Goal: Book appointment/travel/reservation

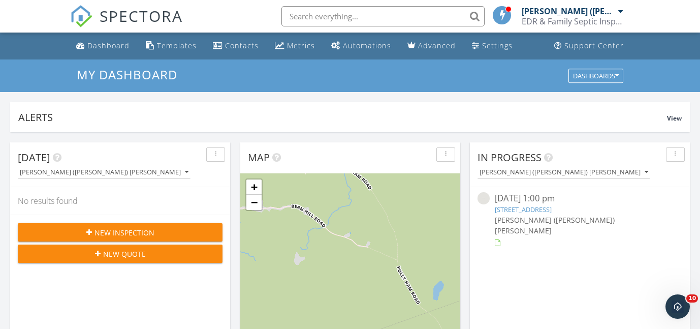
click at [102, 230] on span "New Inspection" at bounding box center [125, 232] width 60 height 11
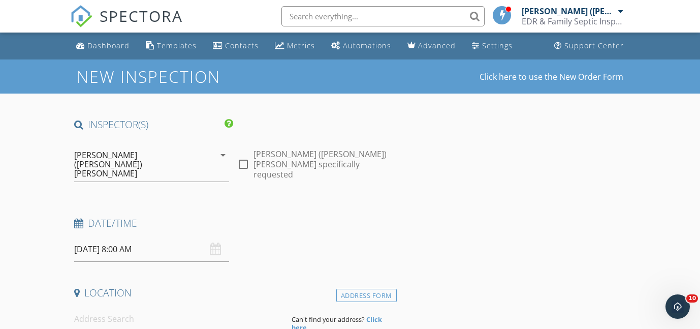
click at [100, 237] on input "09/29/2025 8:00 AM" at bounding box center [152, 249] width 156 height 25
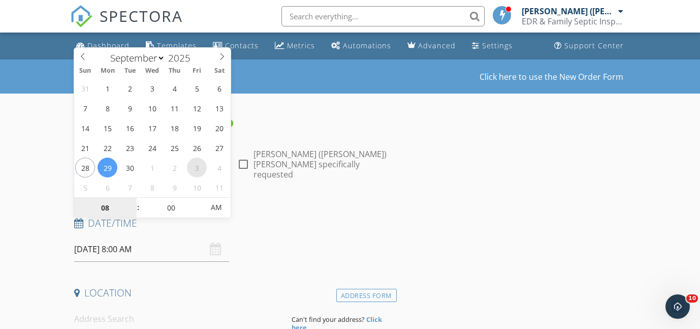
select select "9"
type input "10/03/2025 8:00 AM"
type input "09"
type input "10/03/2025 9:00 AM"
click at [133, 200] on span at bounding box center [133, 203] width 7 height 10
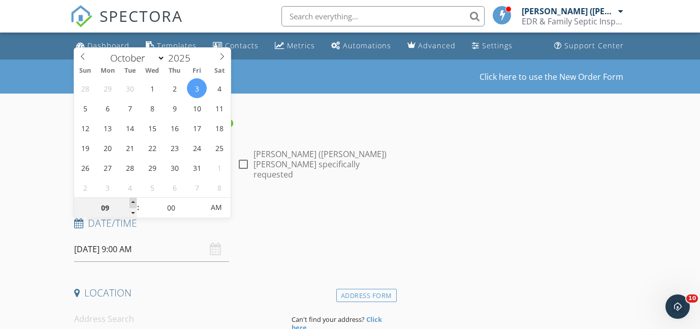
type input "10"
type input "10/03/2025 10:00 AM"
click at [133, 200] on span at bounding box center [133, 203] width 7 height 10
type input "11"
type input "10/03/2025 11:00 AM"
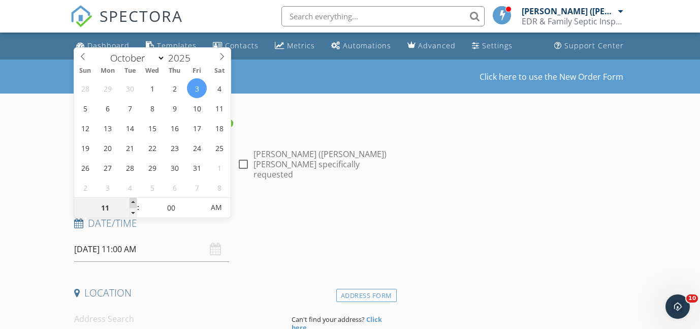
click at [133, 200] on span at bounding box center [133, 203] width 7 height 10
type input "12"
type input "10/03/2025 12:00 PM"
click at [133, 200] on span at bounding box center [133, 203] width 7 height 10
type input "01"
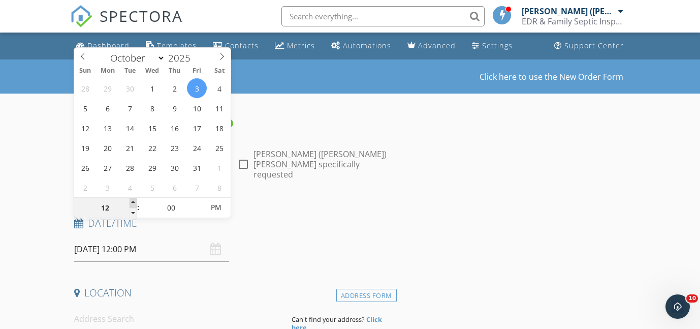
type input "10/03/2025 1:00 PM"
click at [133, 200] on span at bounding box center [133, 203] width 7 height 10
type input "02"
type input "10/03/2025 2:00 PM"
click at [133, 200] on span at bounding box center [133, 203] width 7 height 10
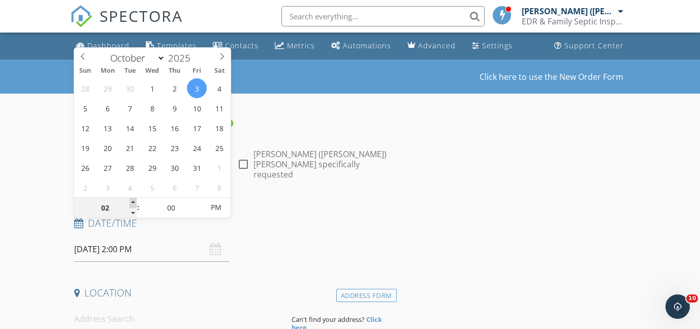
type input "03"
type input "10/03/2025 3:00 PM"
click at [133, 200] on span at bounding box center [133, 203] width 7 height 10
type input "04"
type input "10/03/2025 4:00 PM"
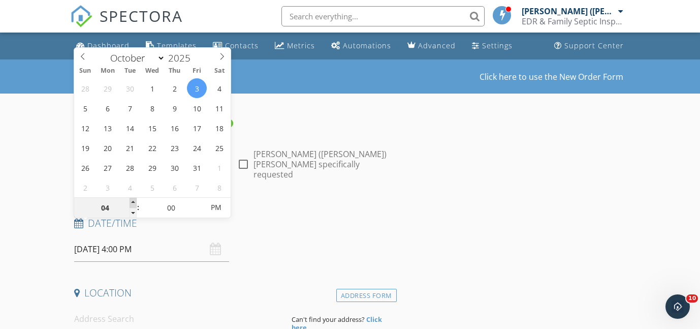
click at [133, 200] on span at bounding box center [133, 203] width 7 height 10
type input "05"
type input "10/03/2025 5:00 PM"
click at [133, 200] on span at bounding box center [133, 203] width 7 height 10
click at [110, 307] on input at bounding box center [179, 319] width 210 height 25
